Goal: Subscribe to service/newsletter

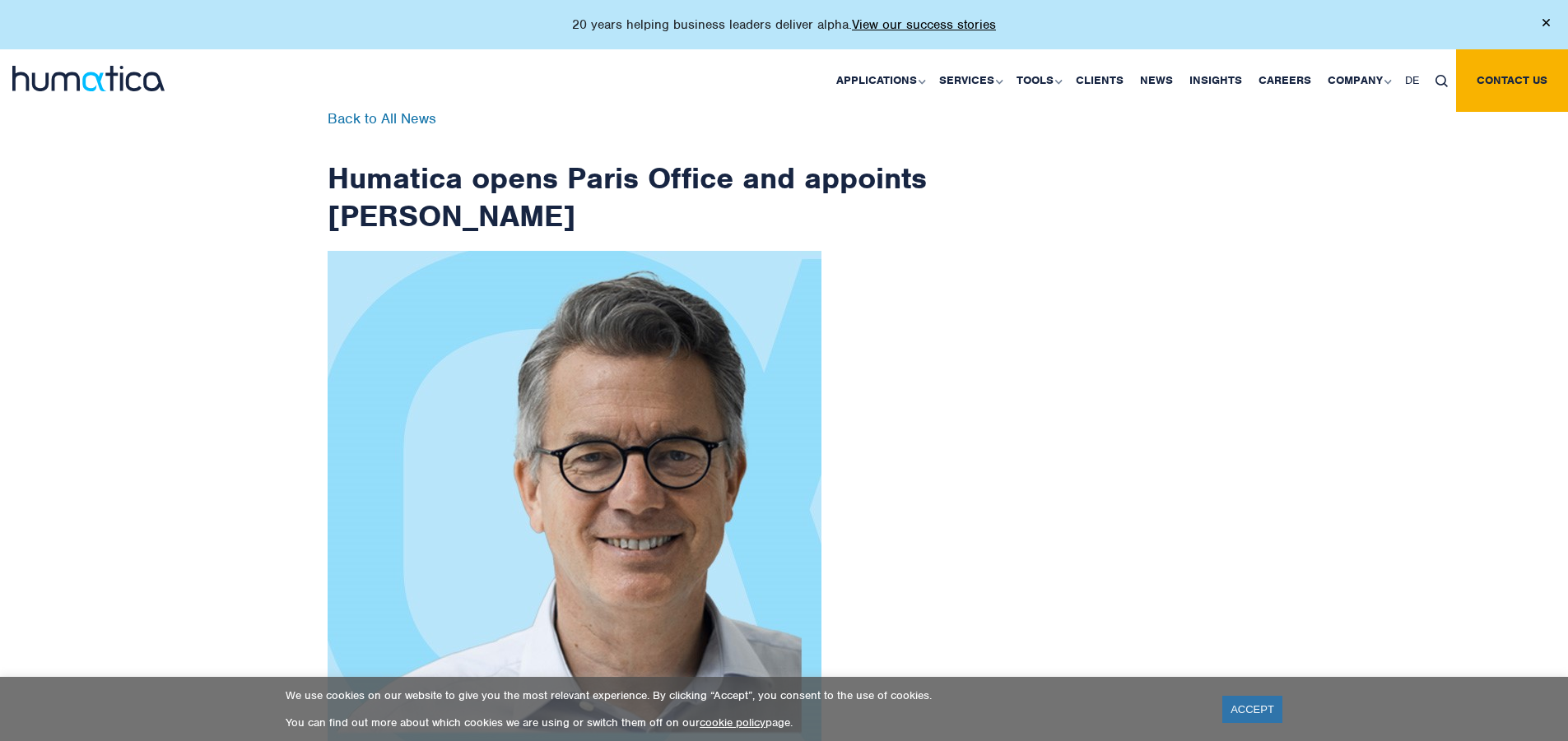
scroll to position [2625, 0]
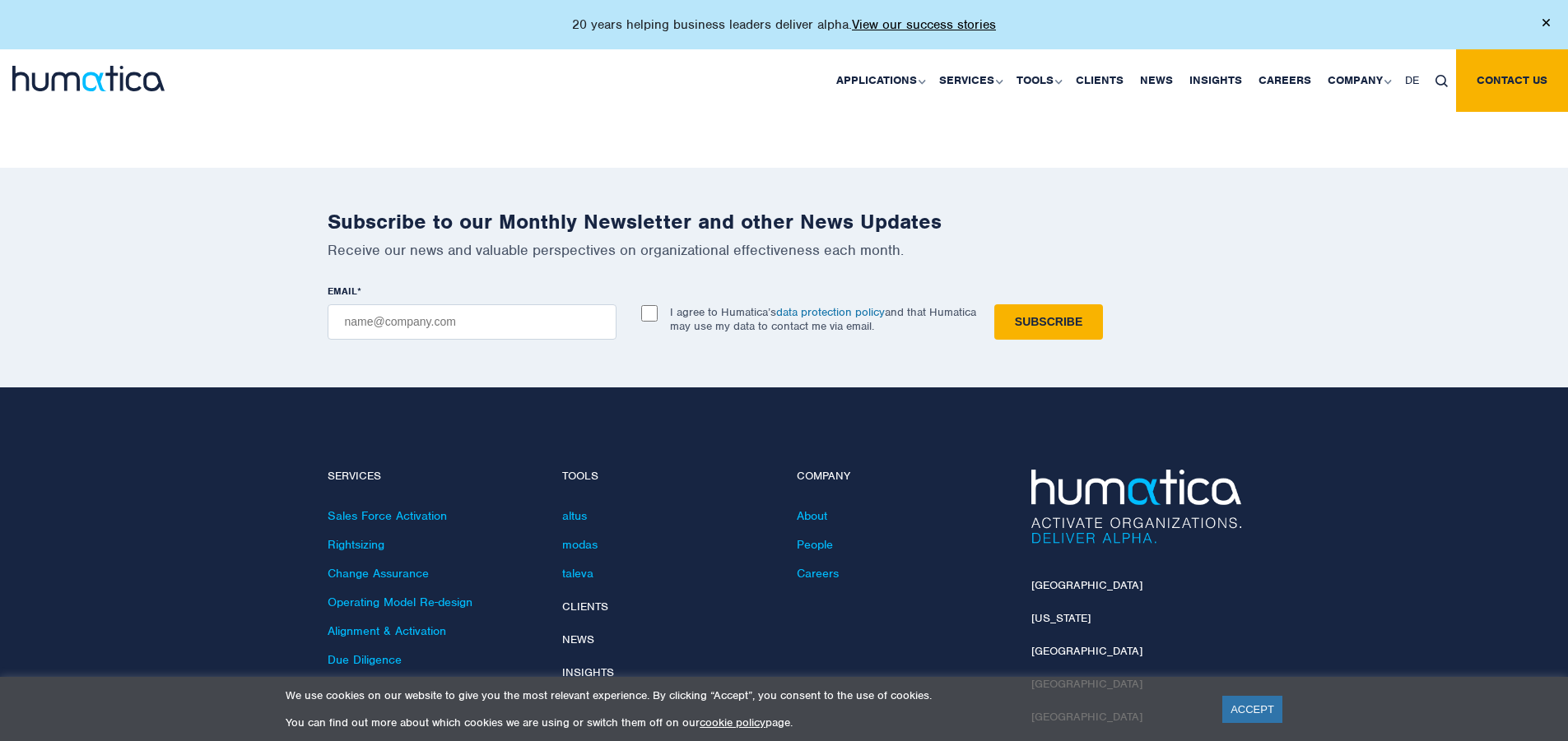
checkbox input "true"
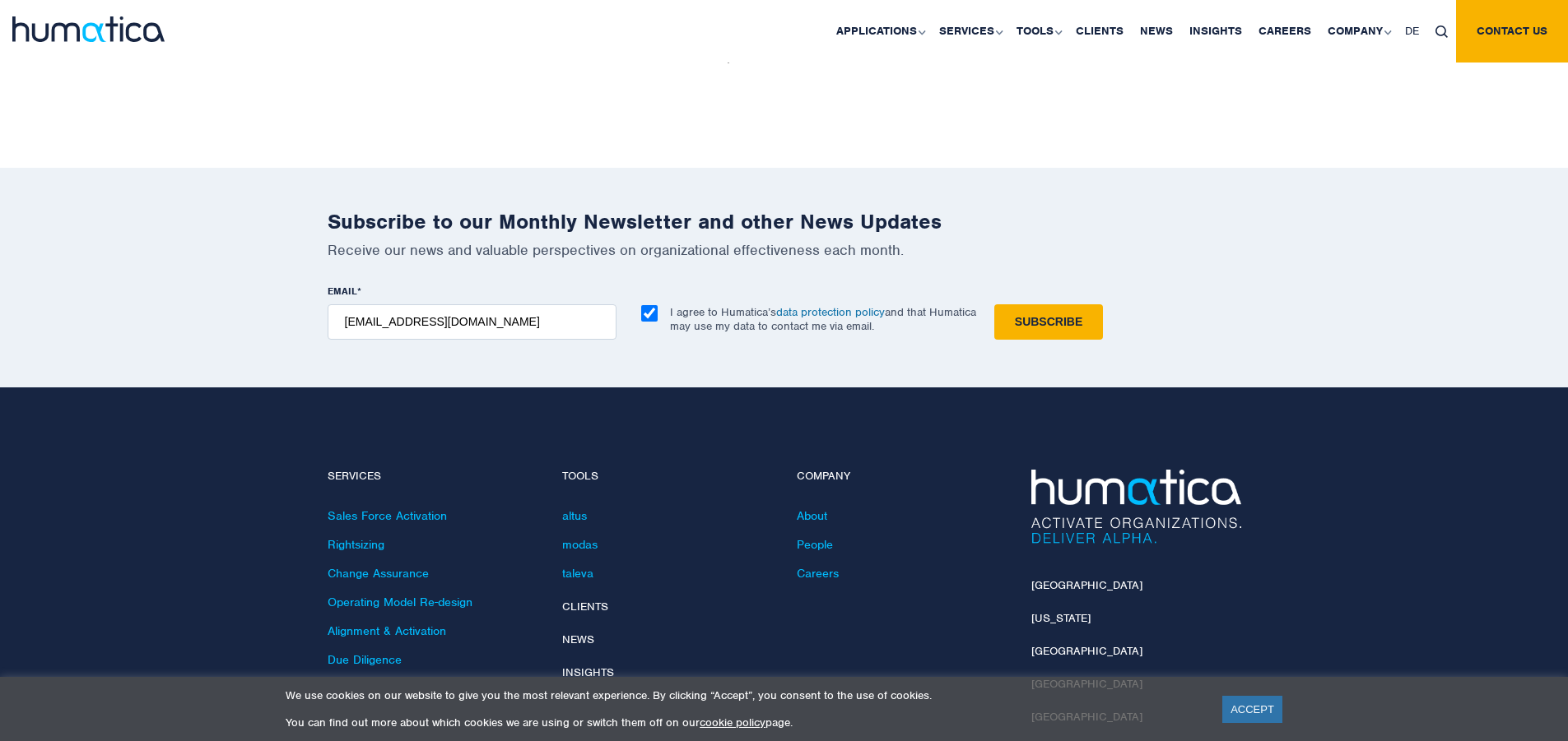
type input "[EMAIL_ADDRESS][DOMAIN_NAME]"
click at [994, 305] on input "Subscribe" at bounding box center [1049, 323] width 109 height 36
